Goal: Transaction & Acquisition: Purchase product/service

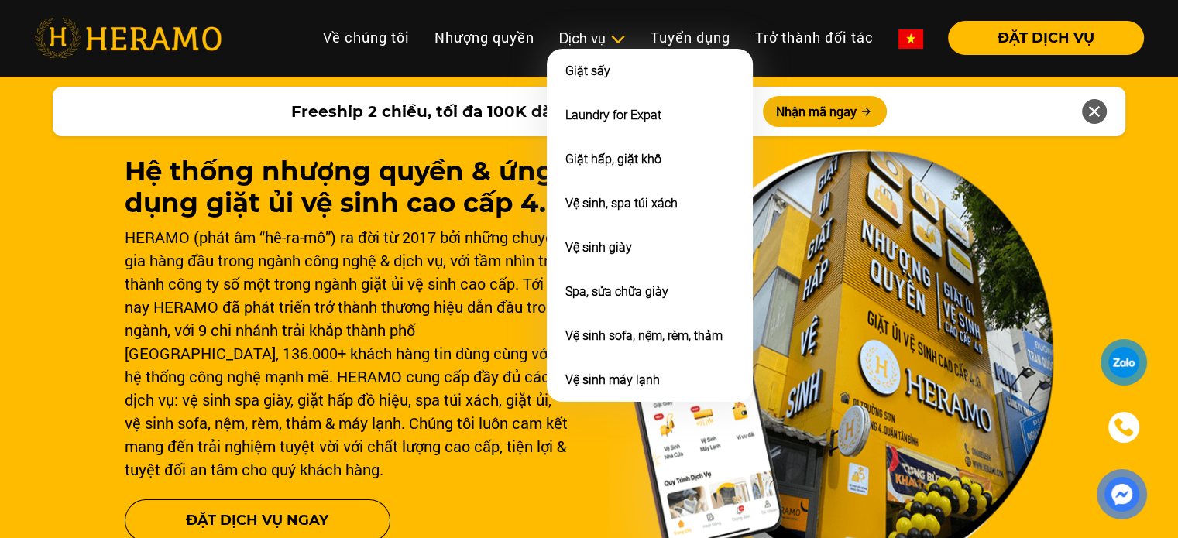
click at [590, 43] on div "Dịch vụ" at bounding box center [592, 38] width 67 height 21
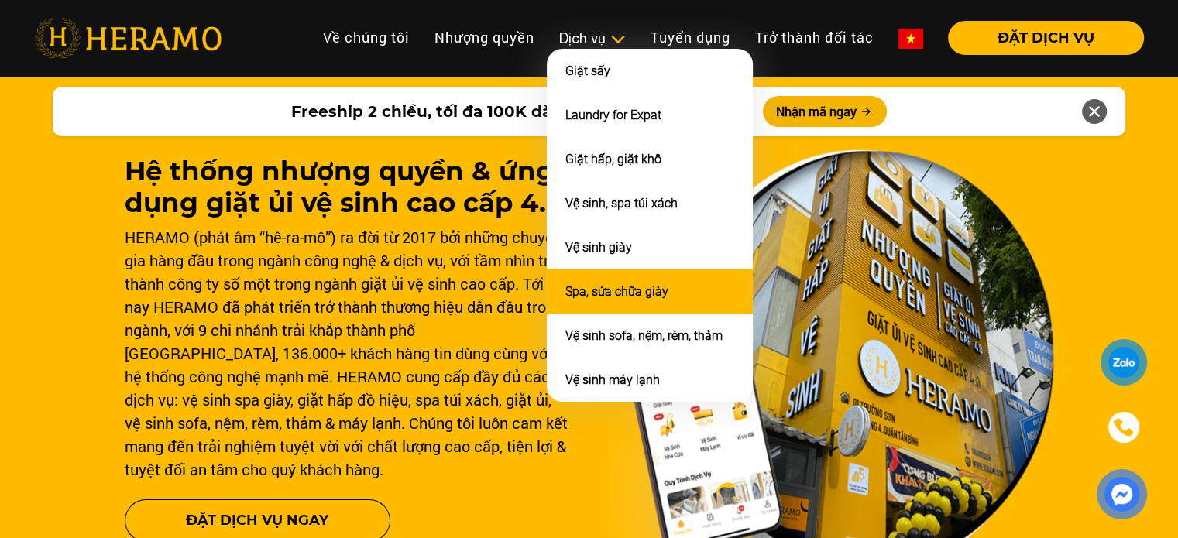
click at [579, 296] on li "Spa, sửa chữa giày" at bounding box center [650, 292] width 206 height 44
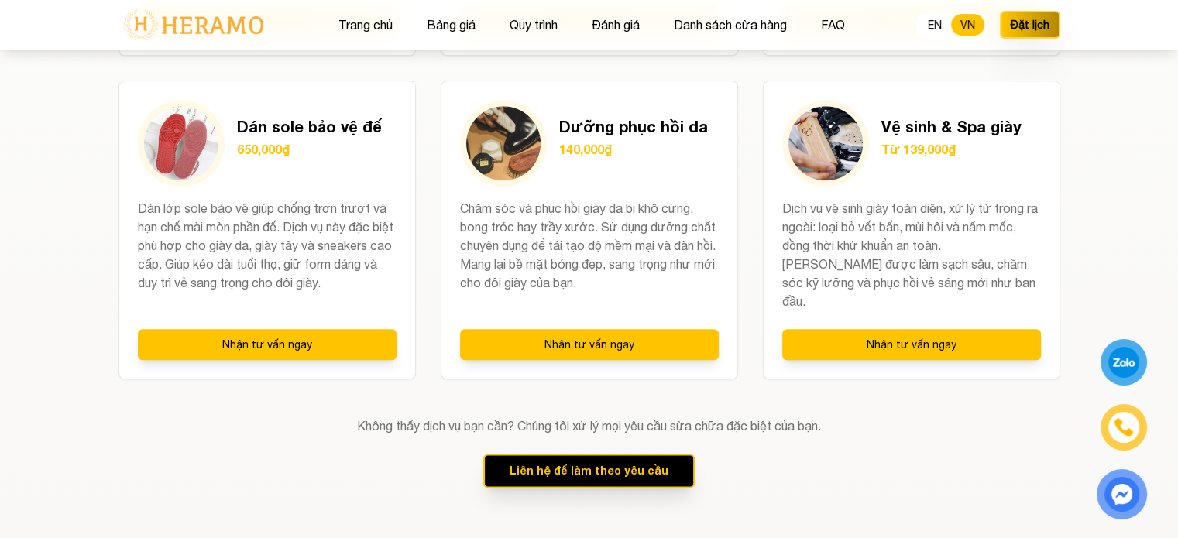
scroll to position [1803, 0]
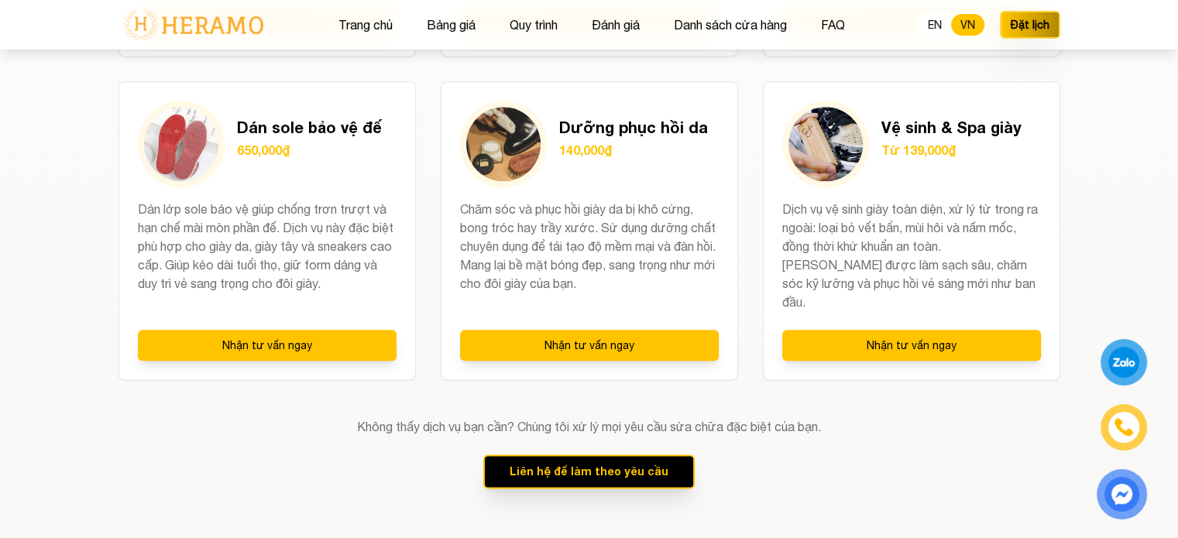
click at [809, 353] on div "Vệ sinh & Spa giày Từ 139,000₫ Dịch vụ vệ sinh giày toàn diện, xử lý từ trong r…" at bounding box center [912, 230] width 298 height 299
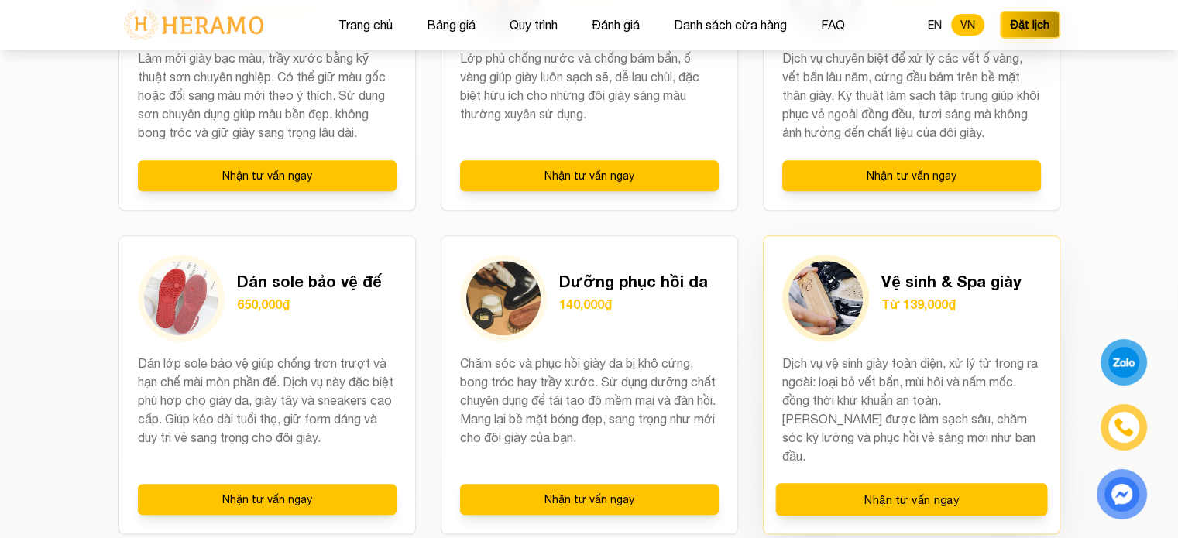
scroll to position [1742, 0]
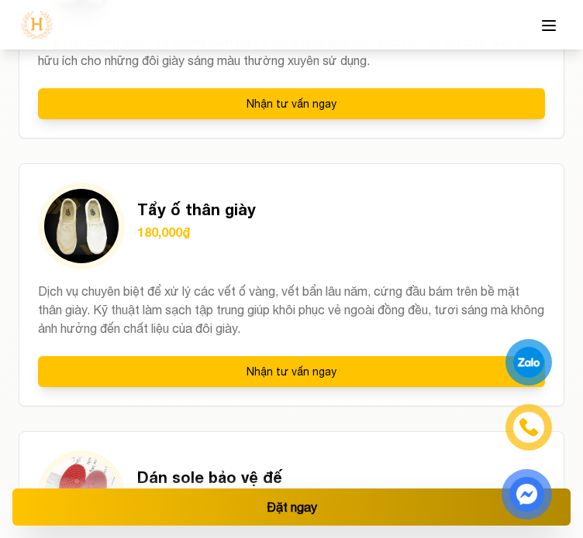
scroll to position [3055, 0]
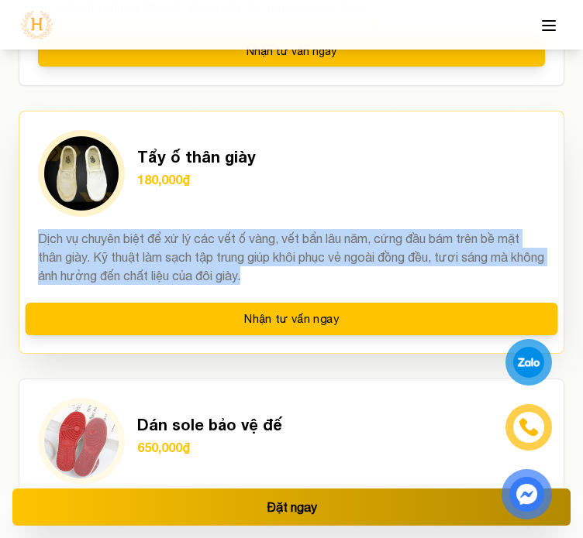
drag, startPoint x: 330, startPoint y: 274, endPoint x: 23, endPoint y: 238, distance: 309.0
click at [23, 238] on div "Tẩy ố thân giày 180,000₫ Dịch vụ chuyên biệt để xử lý các vết ố vàng, vết bẩn l…" at bounding box center [291, 232] width 545 height 243
click at [295, 249] on p "Dịch vụ chuyên biệt để xử lý các vết ố vàng, vết bẩn lâu năm, cứng đầu bám trên…" at bounding box center [291, 257] width 507 height 56
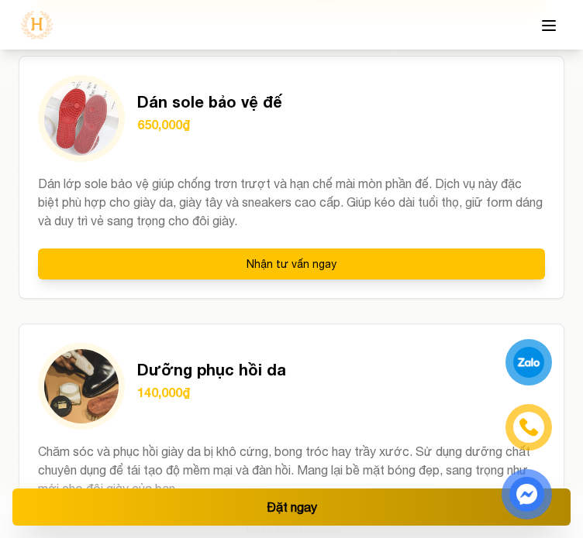
scroll to position [3406, 0]
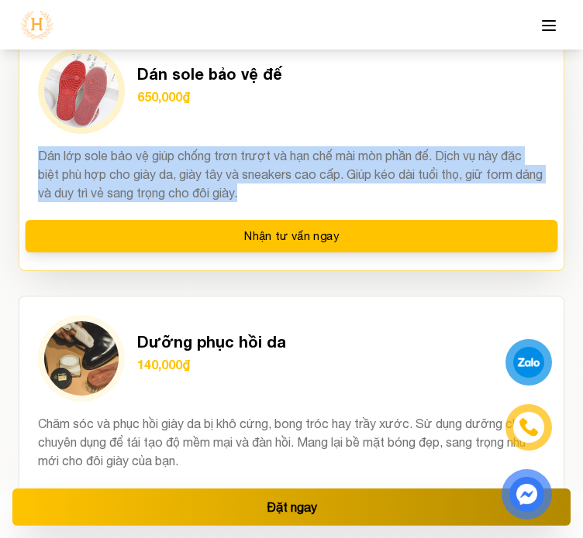
drag, startPoint x: 285, startPoint y: 191, endPoint x: 29, endPoint y: 150, distance: 259.0
click at [29, 150] on div "Dán sole bảo vệ đế 650,000₫ Dán lớp sole bảo vệ giúp chống trơn trượt và hạn ch…" at bounding box center [291, 149] width 545 height 243
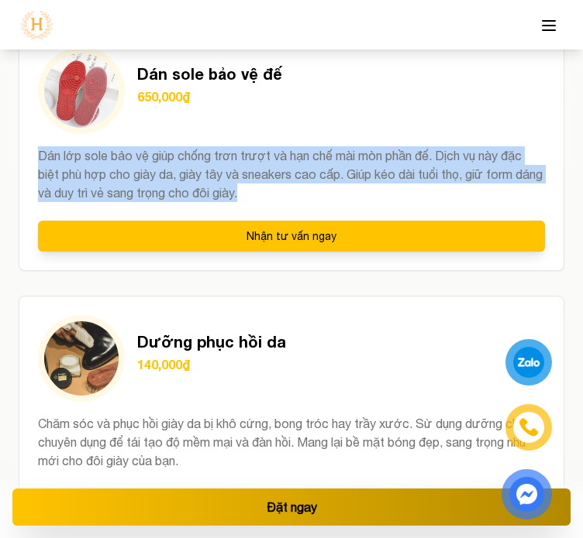
copy p "Dán lớp sole bảo vệ giúp chống trơn trượt và hạn chế mài mòn phần đế. Dịch vụ n…"
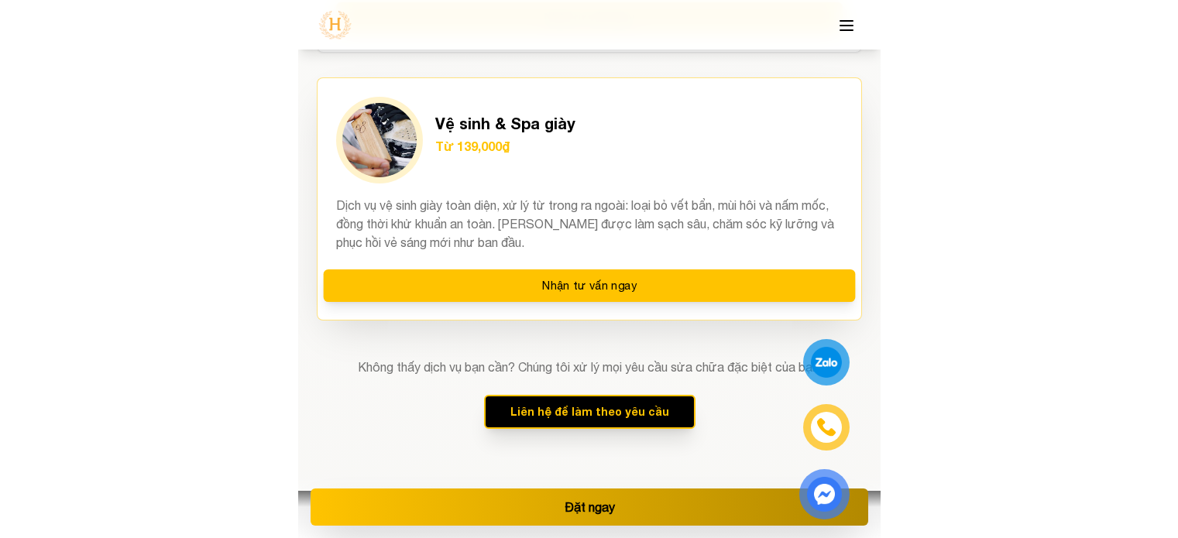
scroll to position [3892, 0]
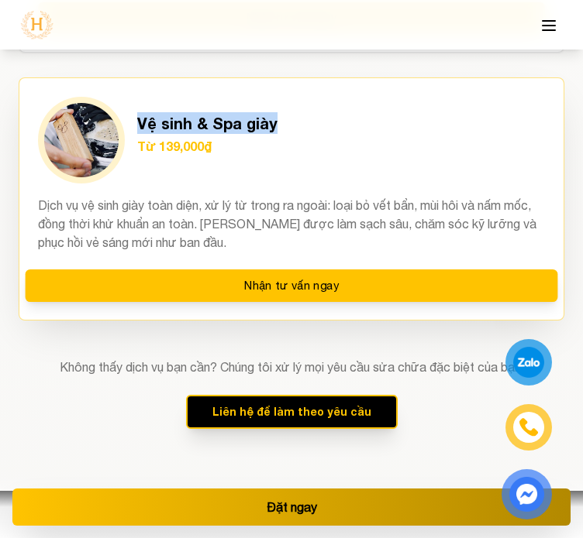
drag, startPoint x: 285, startPoint y: 127, endPoint x: 135, endPoint y: 105, distance: 152.0
click at [135, 105] on div "Vệ sinh & Spa giày Từ 139,000₫" at bounding box center [291, 140] width 507 height 87
copy h3 "Vệ sinh & Spa giày"
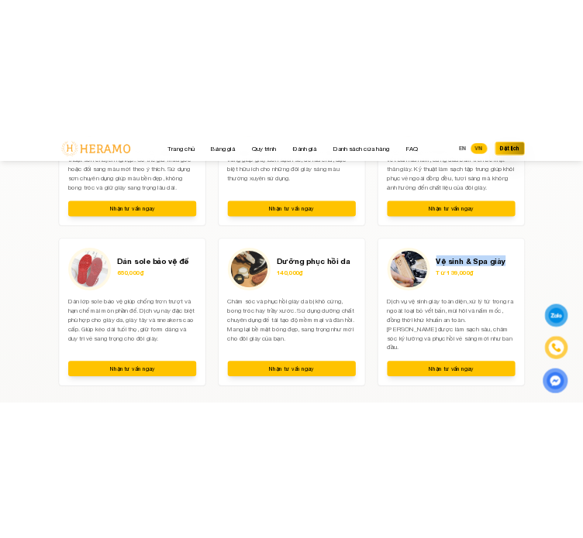
scroll to position [1677, 0]
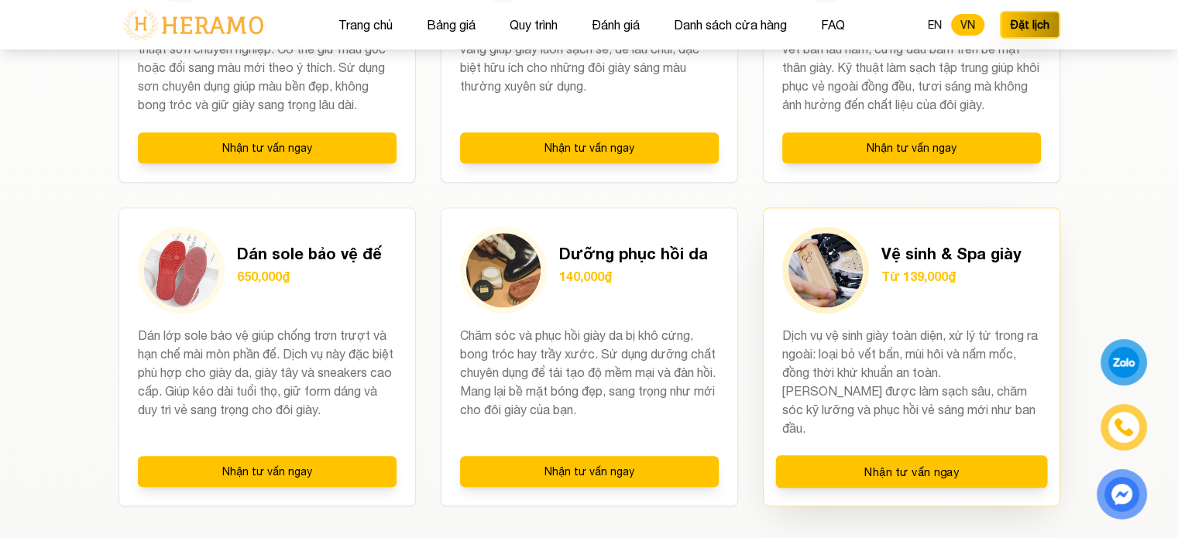
click at [932, 278] on p "Từ 139,000₫" at bounding box center [952, 276] width 140 height 19
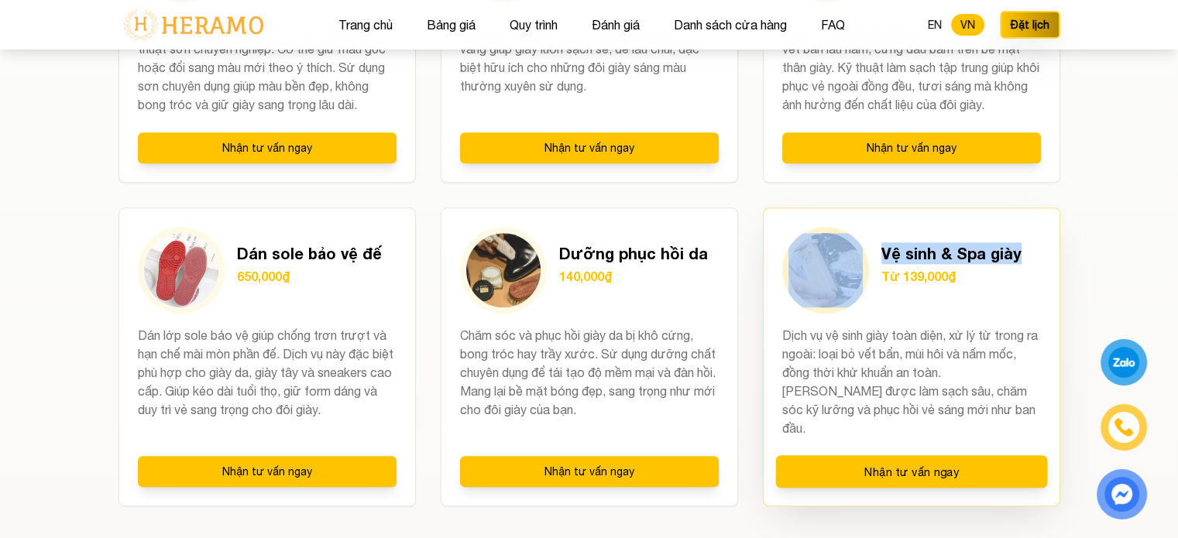
drag, startPoint x: 1020, startPoint y: 247, endPoint x: 874, endPoint y: 251, distance: 145.7
click at [874, 251] on div "Vệ sinh & Spa giày Từ 139,000₫" at bounding box center [912, 270] width 259 height 87
copy div "Vệ sinh & Spa giày"
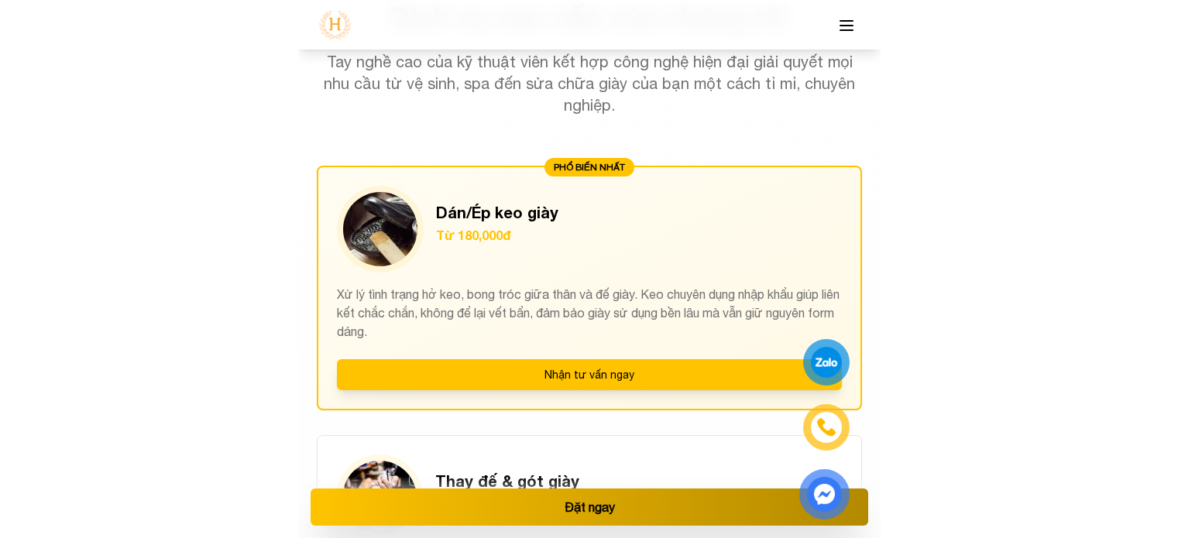
scroll to position [1463, 0]
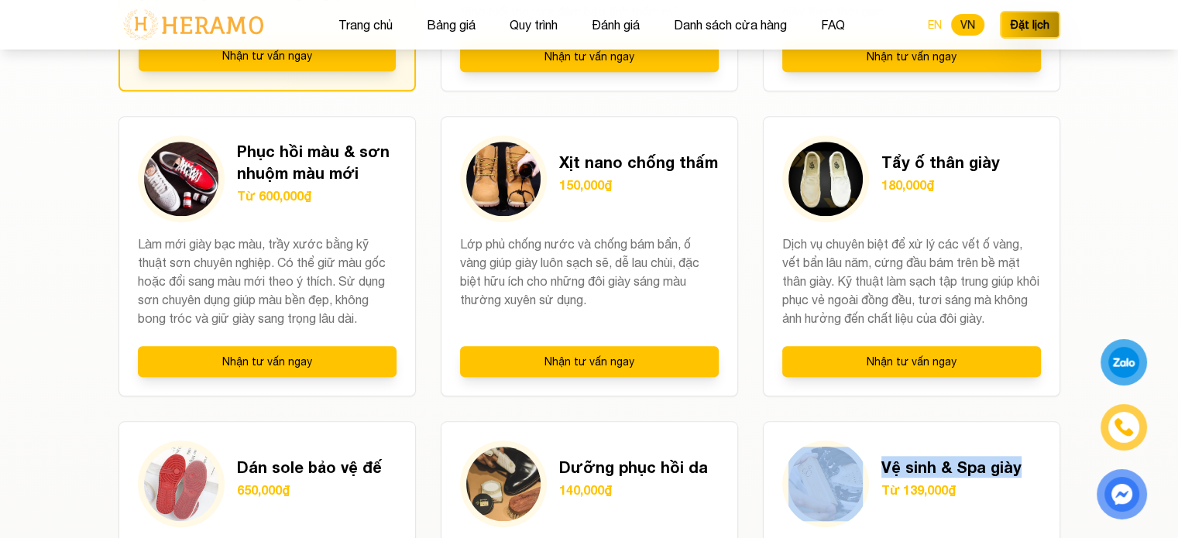
click at [944, 19] on button "EN" at bounding box center [935, 25] width 33 height 22
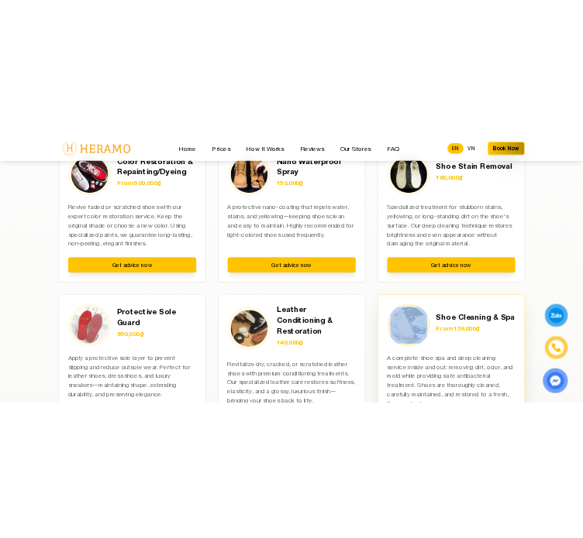
scroll to position [1649, 0]
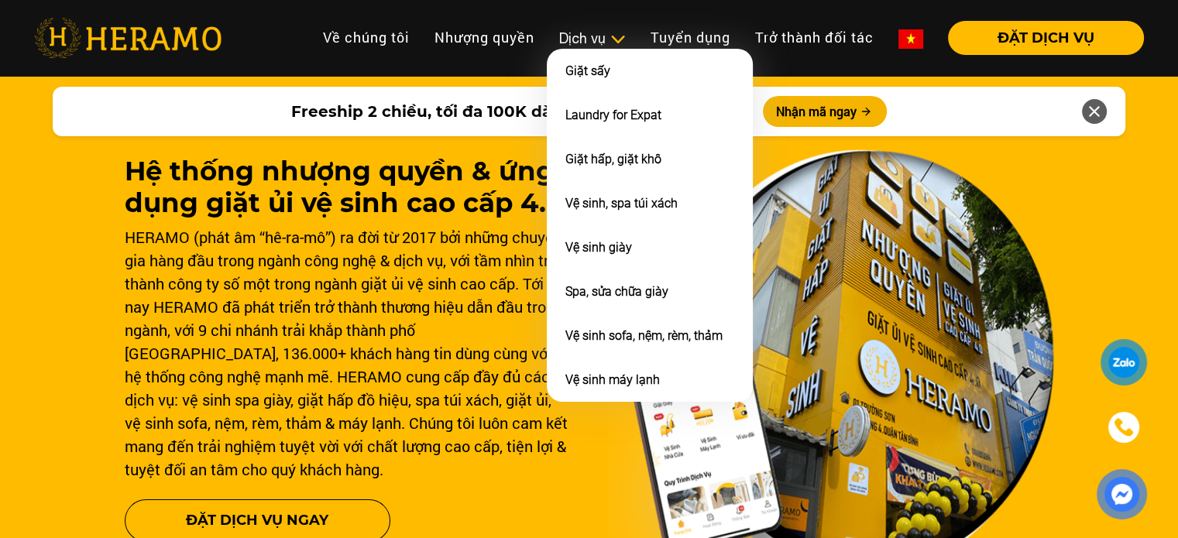
click at [593, 43] on div "Dịch vụ" at bounding box center [592, 38] width 67 height 21
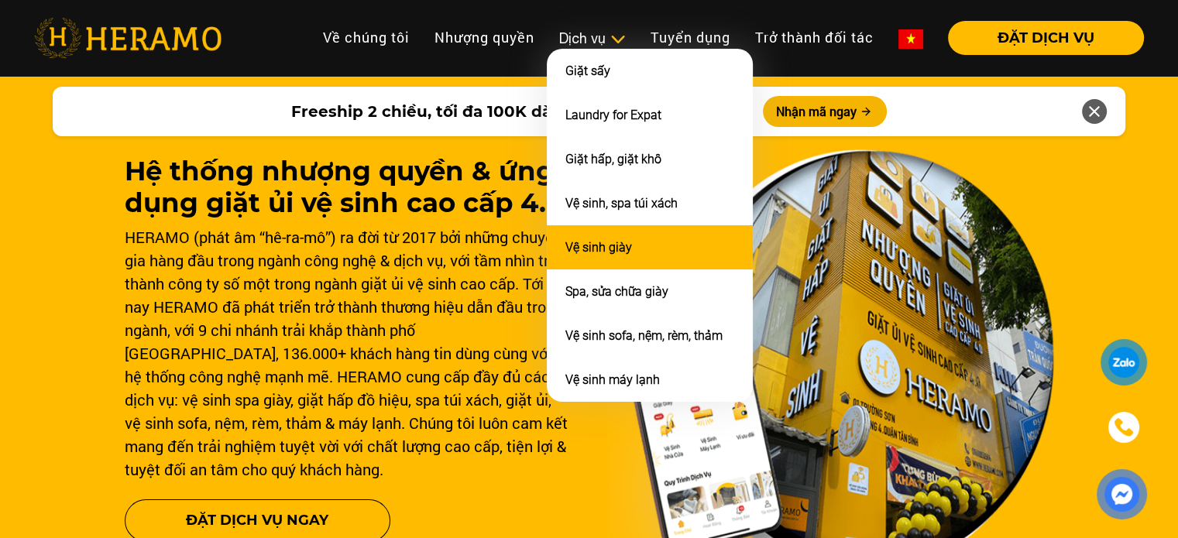
click at [591, 240] on link "Vệ sinh giày" at bounding box center [599, 247] width 67 height 15
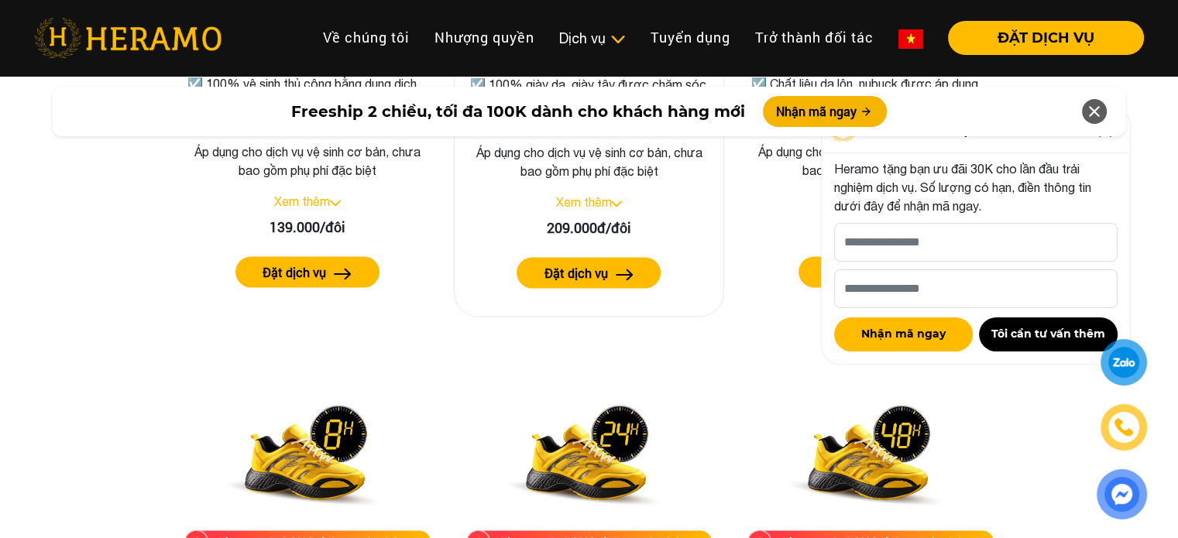
scroll to position [2423, 0]
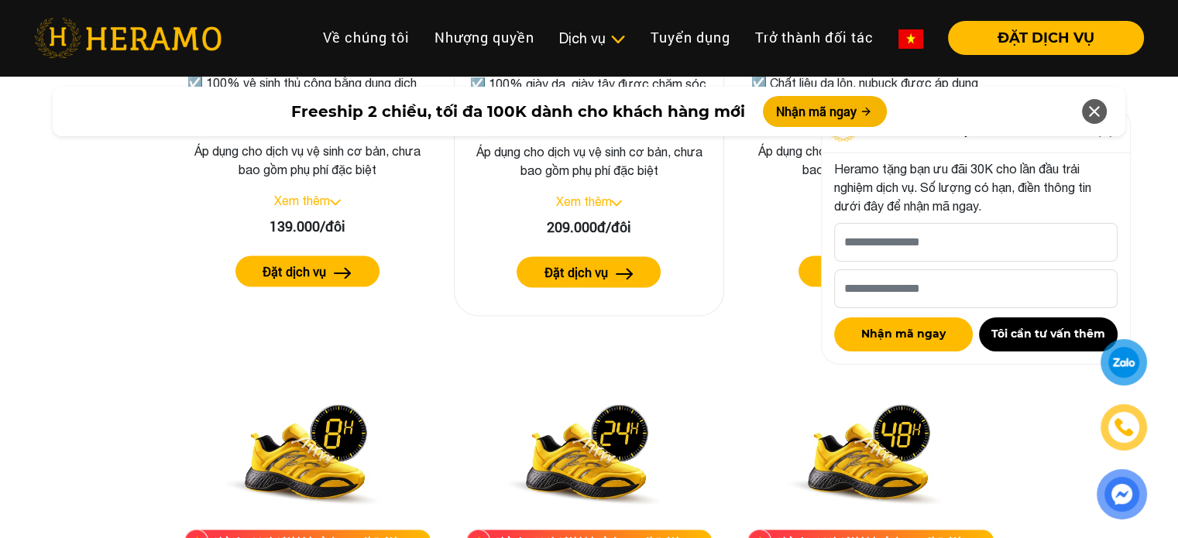
click at [700, 258] on link "Đặt dịch vụ" at bounding box center [589, 271] width 245 height 31
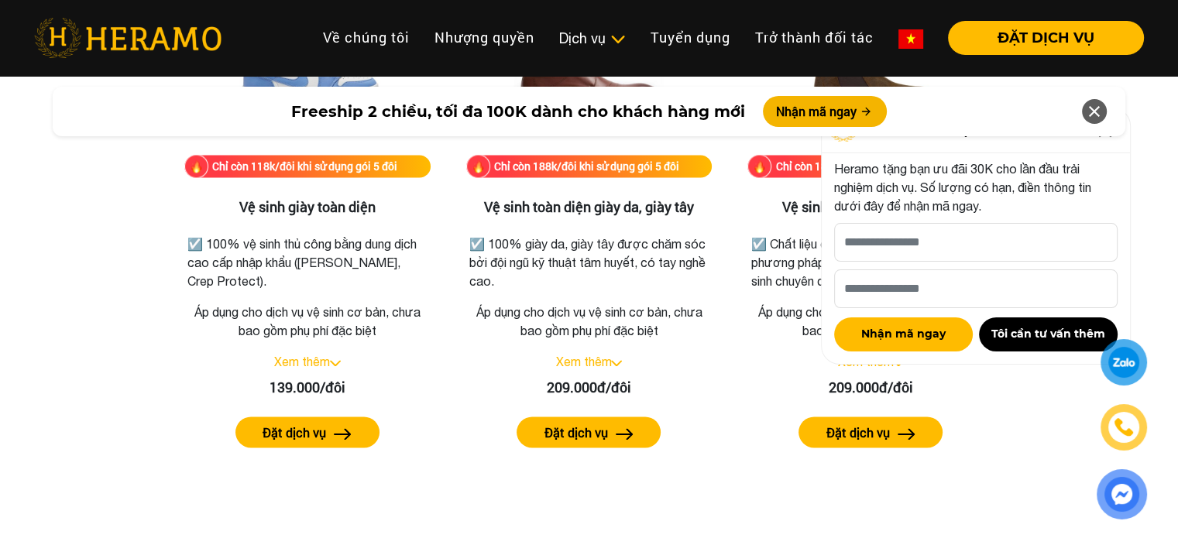
scroll to position [2262, 0]
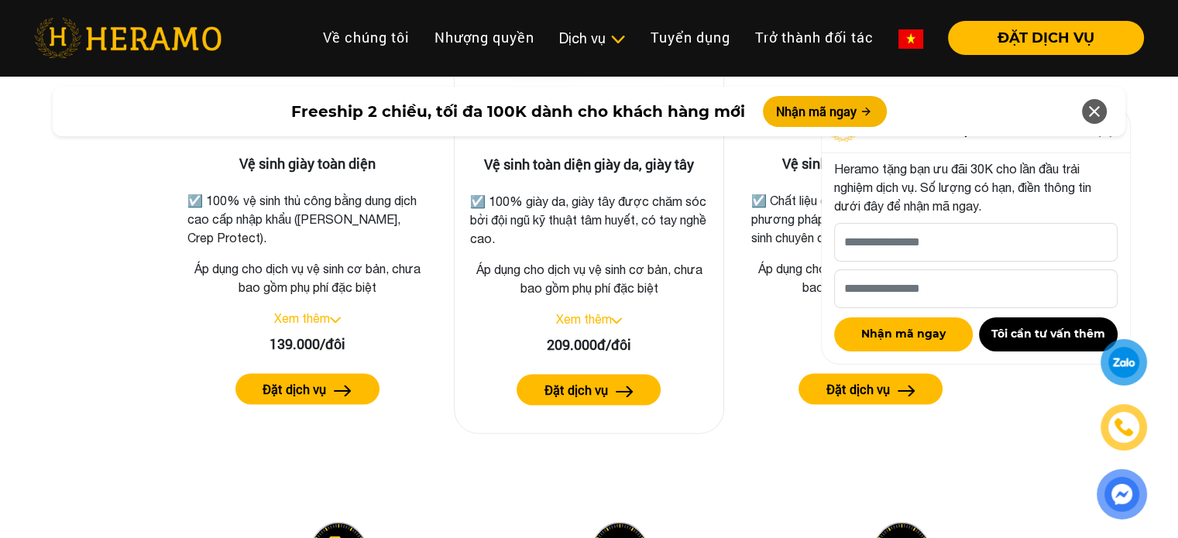
scroll to position [2306, 0]
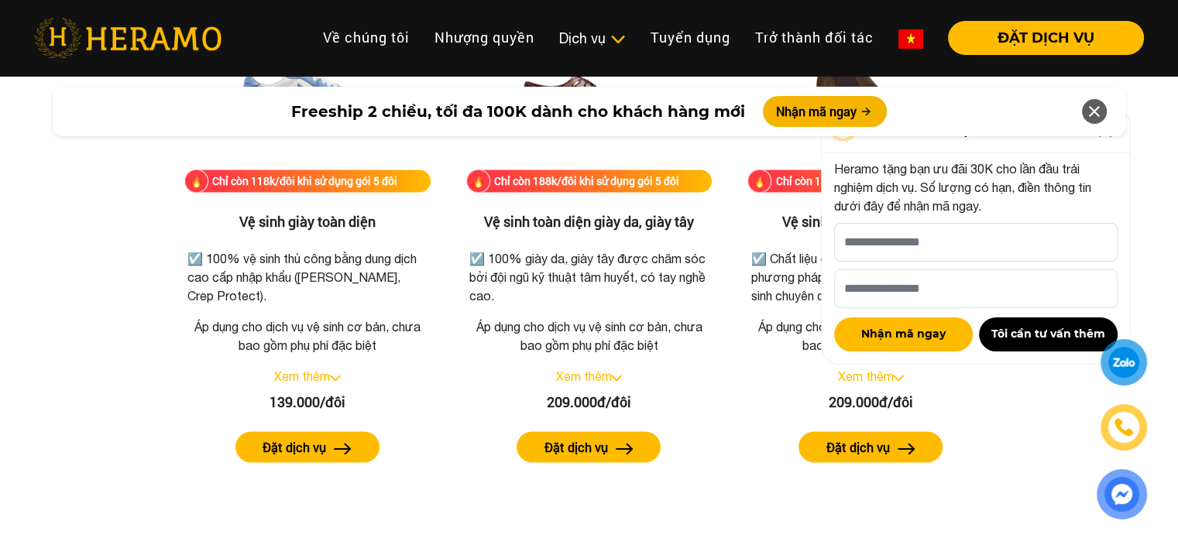
scroll to position [2248, 0]
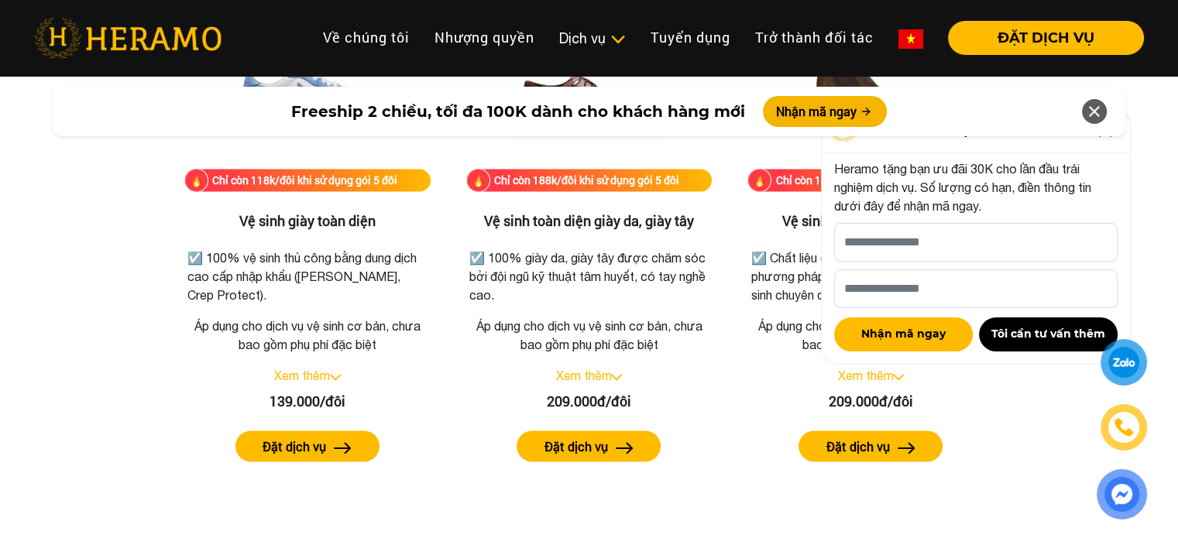
click at [1085, 112] on icon at bounding box center [1094, 112] width 19 height 28
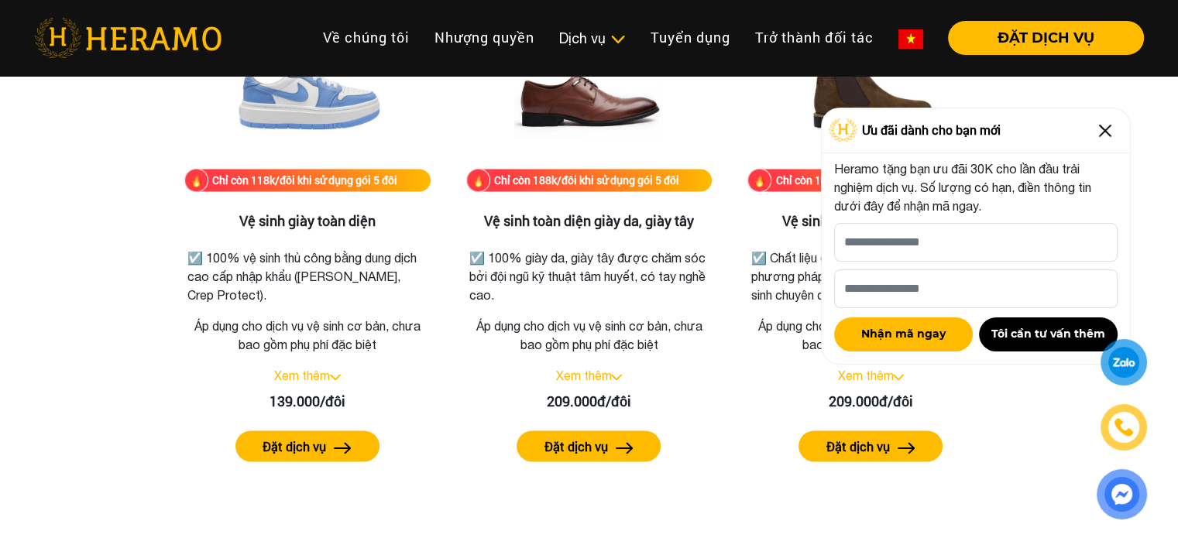
click at [1098, 126] on img at bounding box center [1105, 131] width 25 height 25
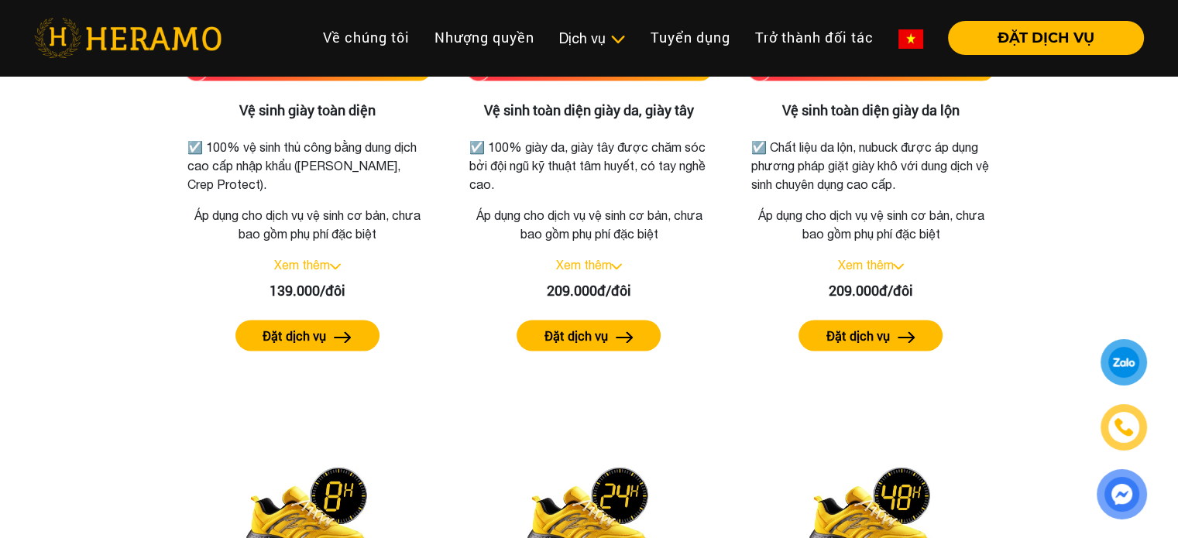
scroll to position [2352, 0]
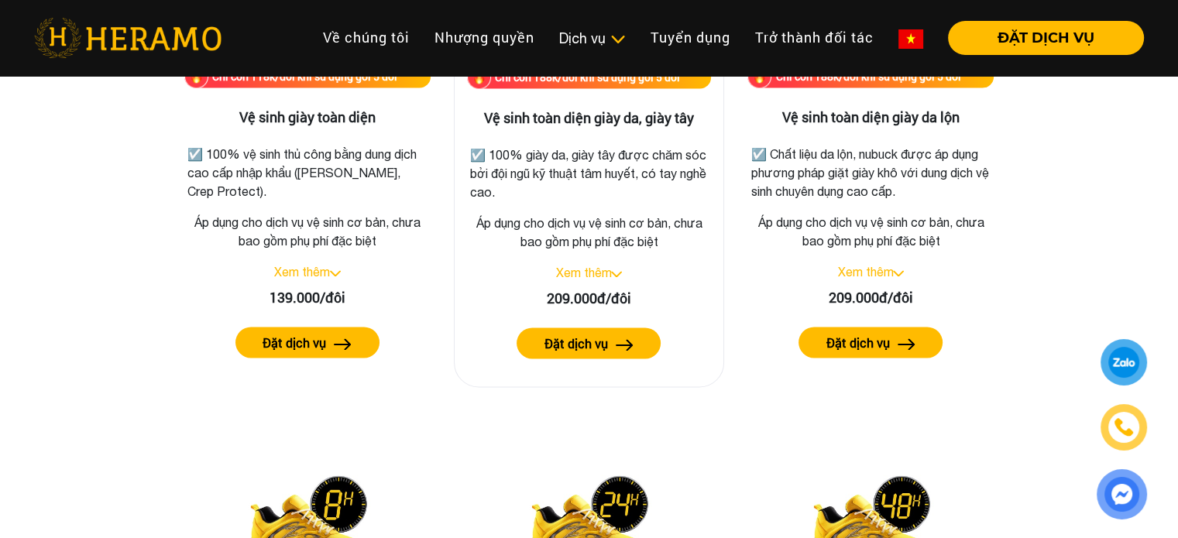
click at [588, 269] on link "Xem thêm" at bounding box center [584, 273] width 56 height 14
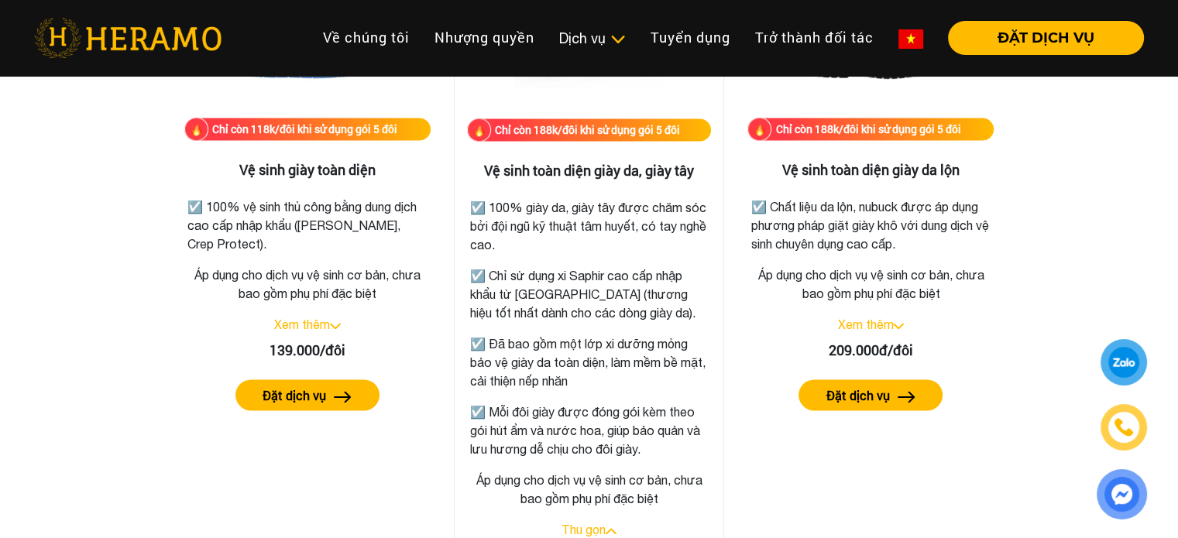
scroll to position [2299, 0]
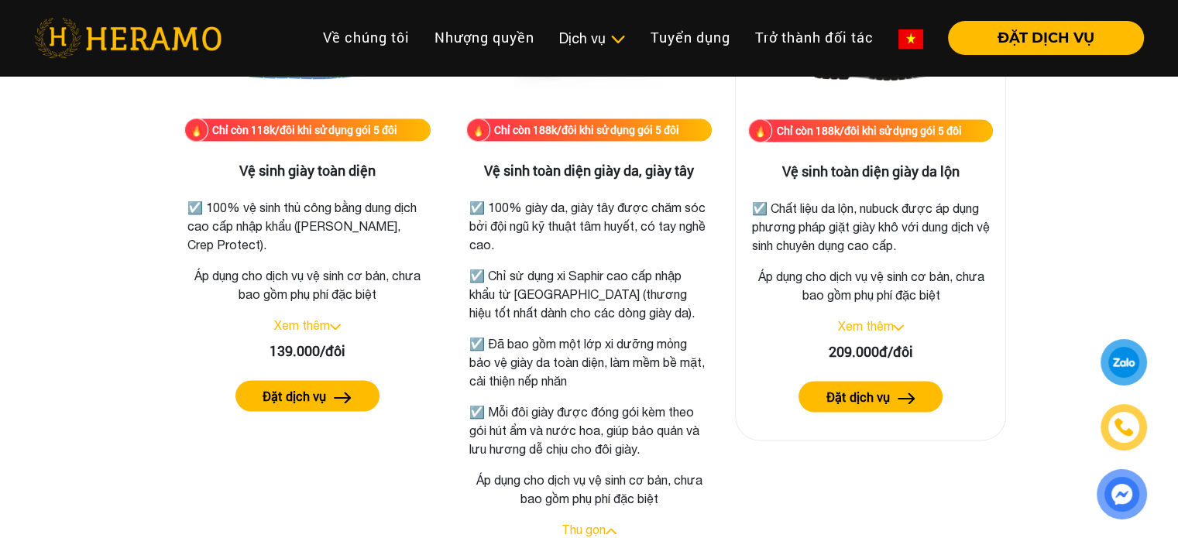
click at [858, 322] on link "Xem thêm" at bounding box center [866, 326] width 56 height 14
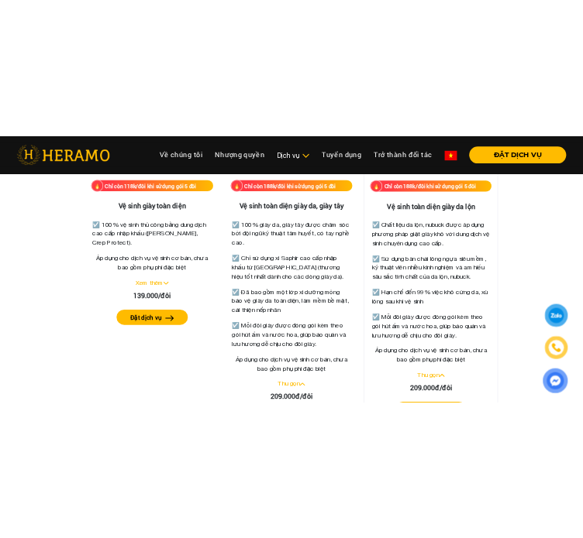
scroll to position [2317, 0]
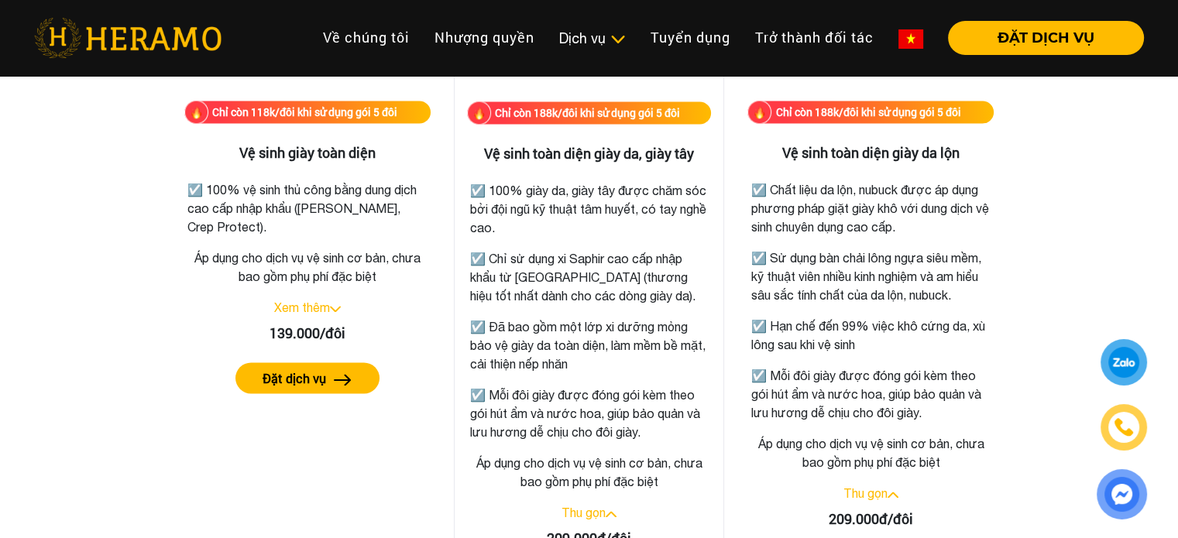
drag, startPoint x: 480, startPoint y: 153, endPoint x: 663, endPoint y: 437, distance: 337.8
click at [663, 437] on div "Chỉ còn 188k/đôi khi sử dụng gói 5 đôi Vệ sinh toàn diện giày da, giày tây ☑️ 1…" at bounding box center [589, 280] width 271 height 694
copy div "Vệ sinh toàn diện giày da, giày tây ☑️ 100% giày da, giày tây được chăm sóc bởi…"
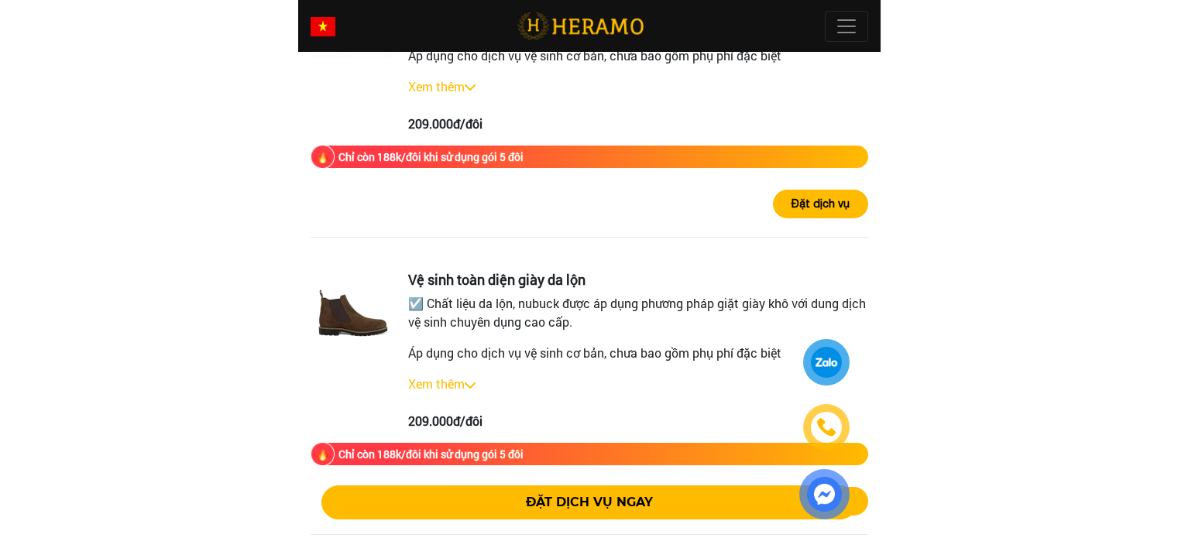
scroll to position [2694, 0]
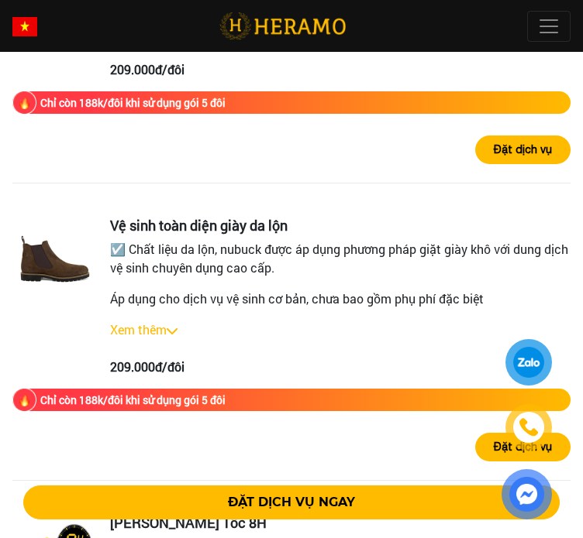
click at [162, 295] on div "Vệ sinh toàn diện giày da lộn ☑️ Chất liệu da lộn, nubuck được áp dụng phương p…" at bounding box center [340, 298] width 460 height 160
click at [143, 322] on link "Xem thêm" at bounding box center [138, 330] width 57 height 16
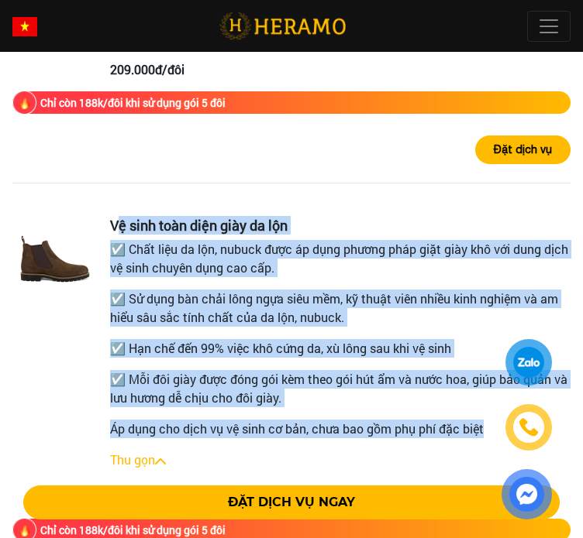
drag, startPoint x: 115, startPoint y: 179, endPoint x: 483, endPoint y: 387, distance: 423.6
click at [483, 387] on div "Vệ sinh toàn diện giày da lộn ☑️ Chất liệu da lộn, nubuck được áp dụng phương p…" at bounding box center [340, 363] width 460 height 290
click at [293, 370] on p "☑️ Mỗi đôi giày được đóng gói kèm theo gói hút ẩm và nước hoa, giúp bảo quản và…" at bounding box center [340, 388] width 460 height 37
copy div "ệ sinh toàn diện giày da lộn ☑️ Chất liệu da lộn, nubuck được áp dụng phương ph…"
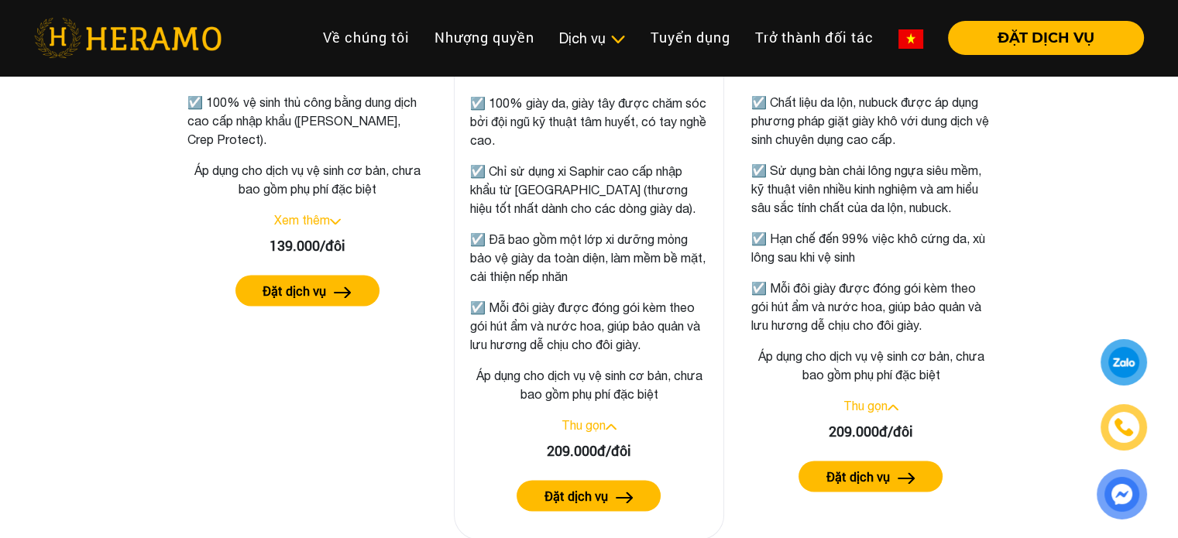
scroll to position [2403, 0]
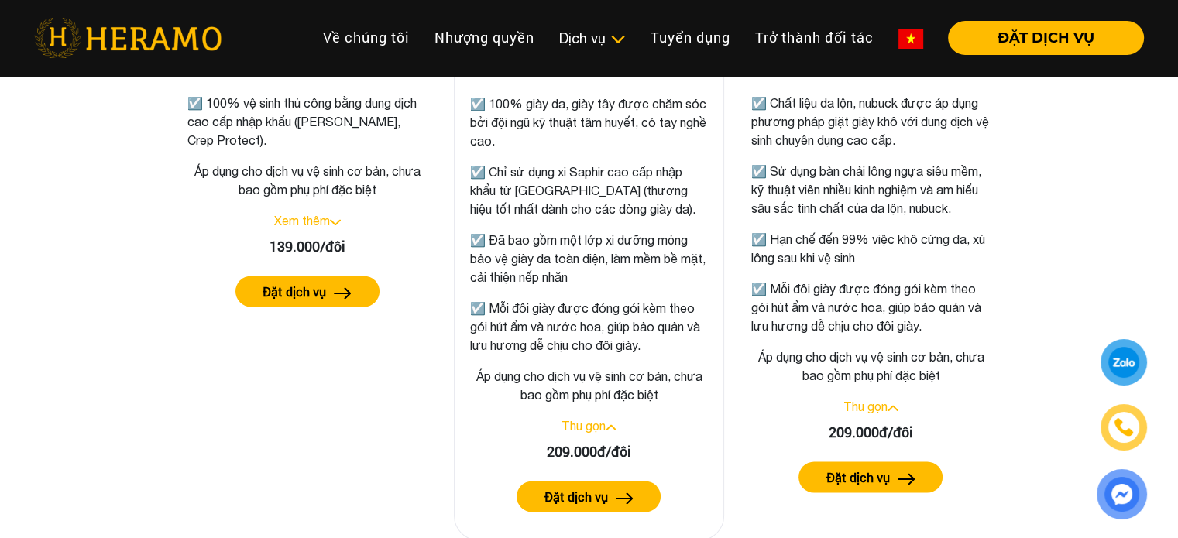
click at [587, 422] on link "Thu gọn" at bounding box center [584, 426] width 44 height 14
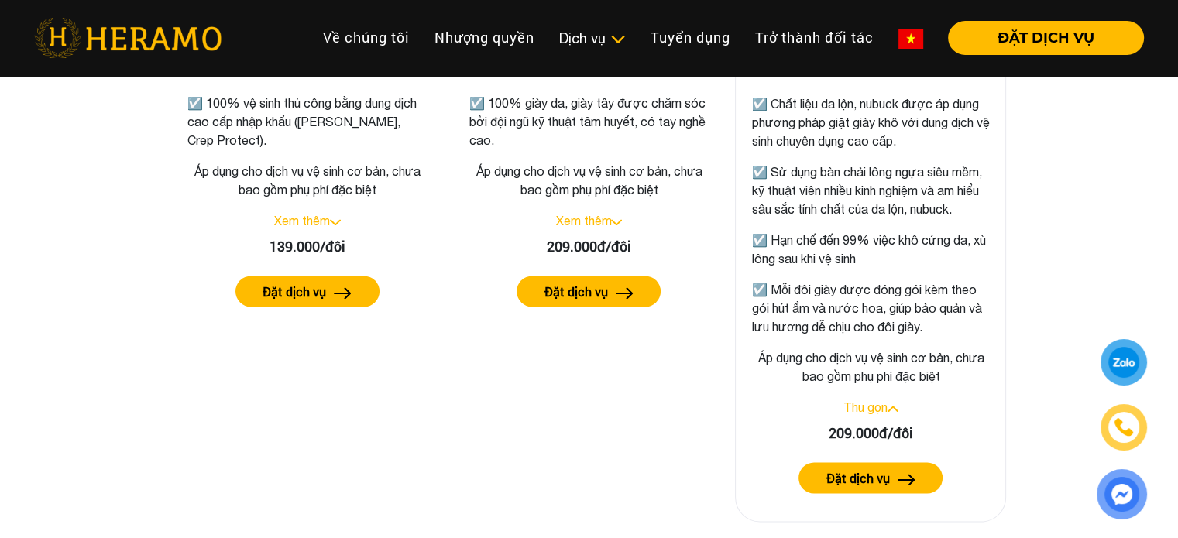
click at [878, 415] on link "Thu gọn" at bounding box center [866, 408] width 44 height 14
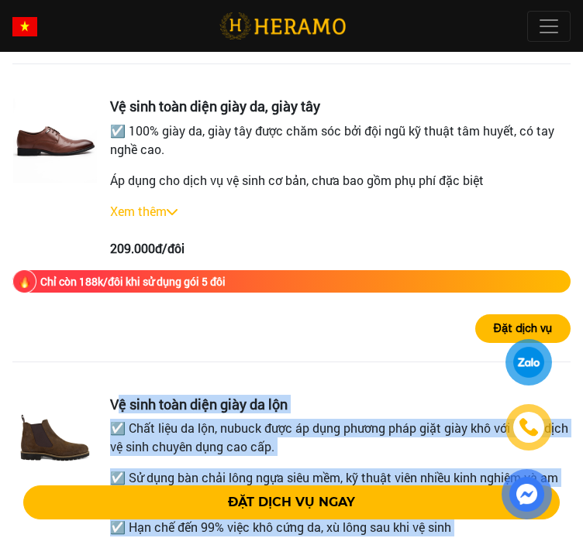
scroll to position [2518, 0]
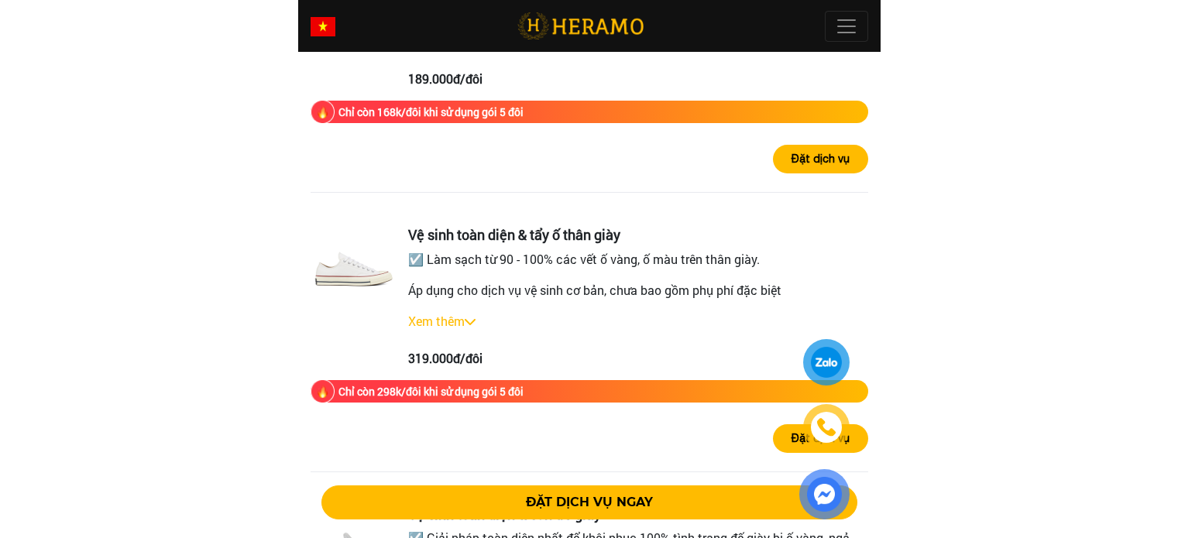
scroll to position [4003, 0]
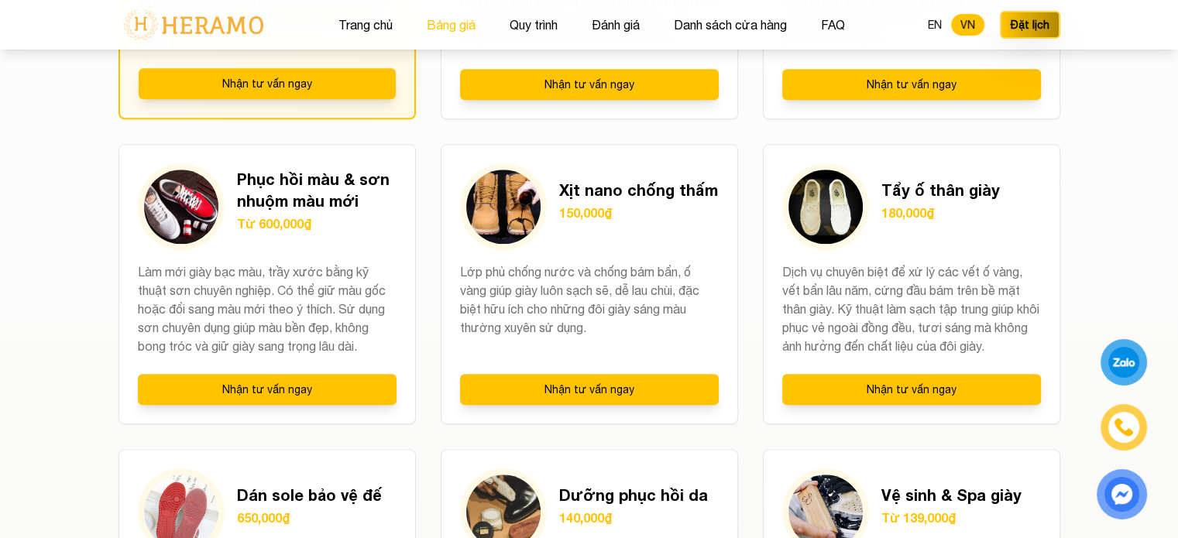
click at [468, 18] on button "Bảng giá" at bounding box center [451, 25] width 58 height 20
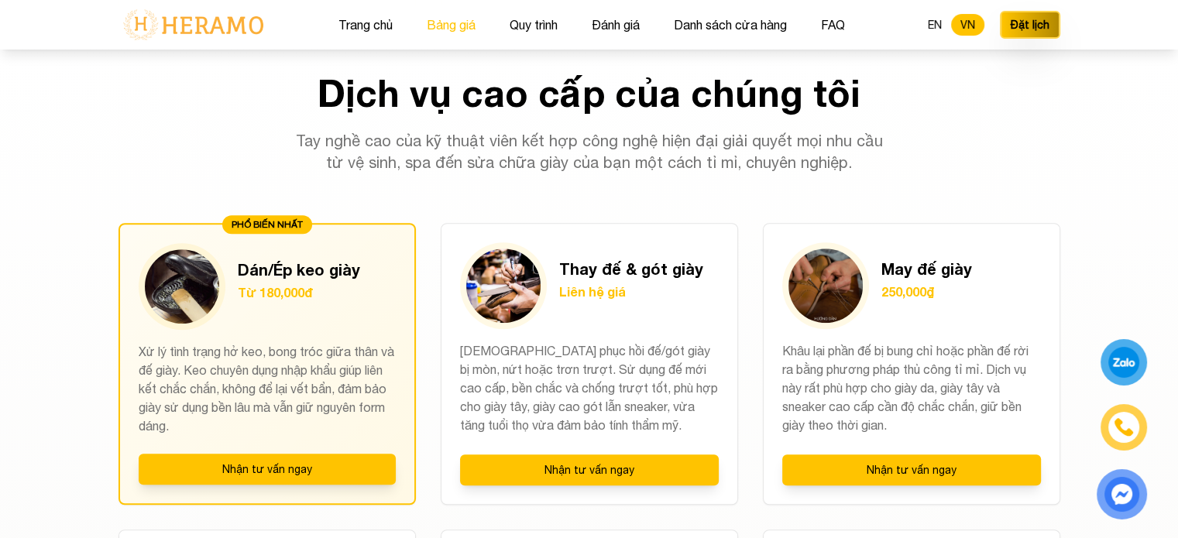
scroll to position [1042, 0]
